Goal: Task Accomplishment & Management: Use online tool/utility

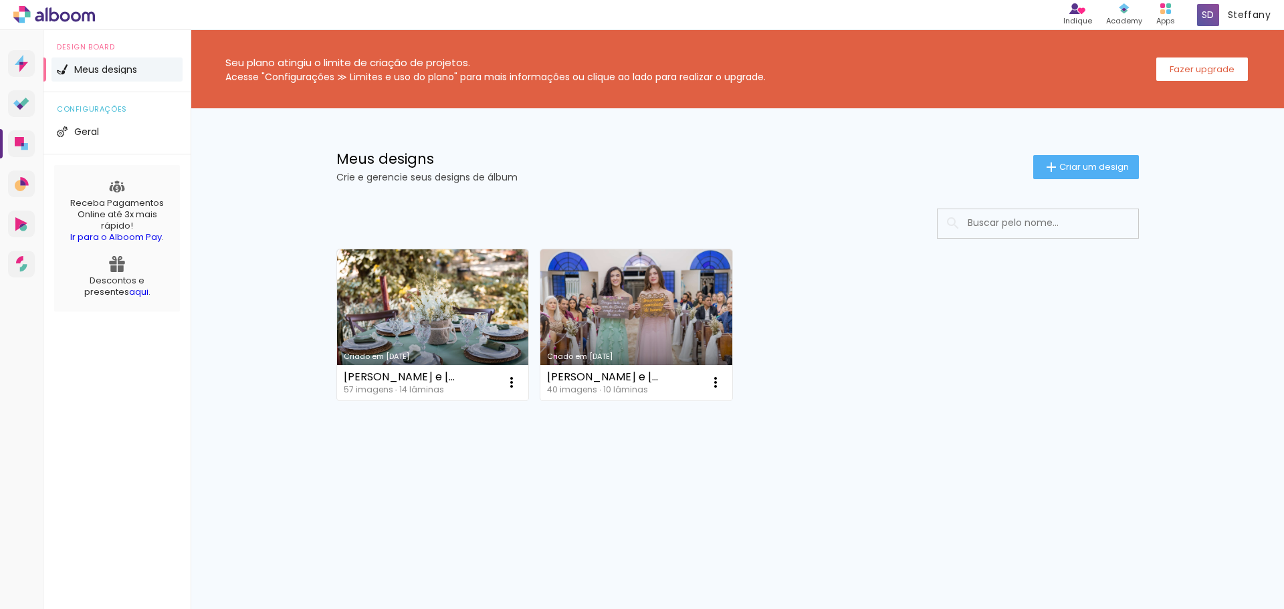
click at [469, 328] on link "Criado em [DATE]" at bounding box center [433, 324] width 192 height 151
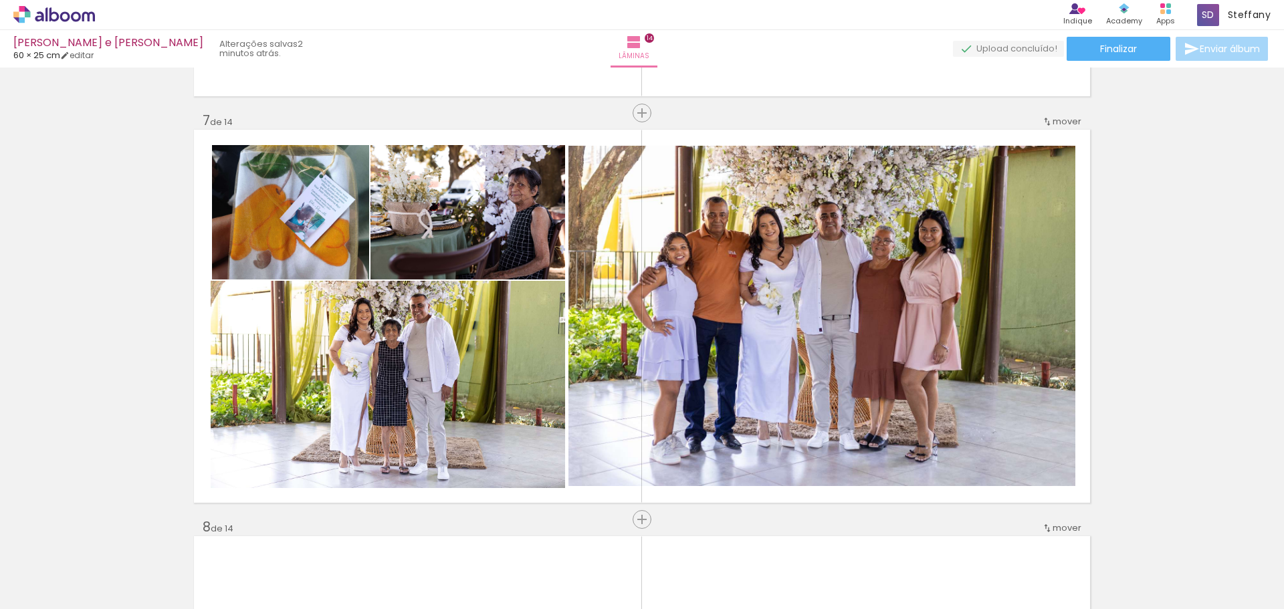
scroll to position [0, 1389]
